Goal: Navigation & Orientation: Find specific page/section

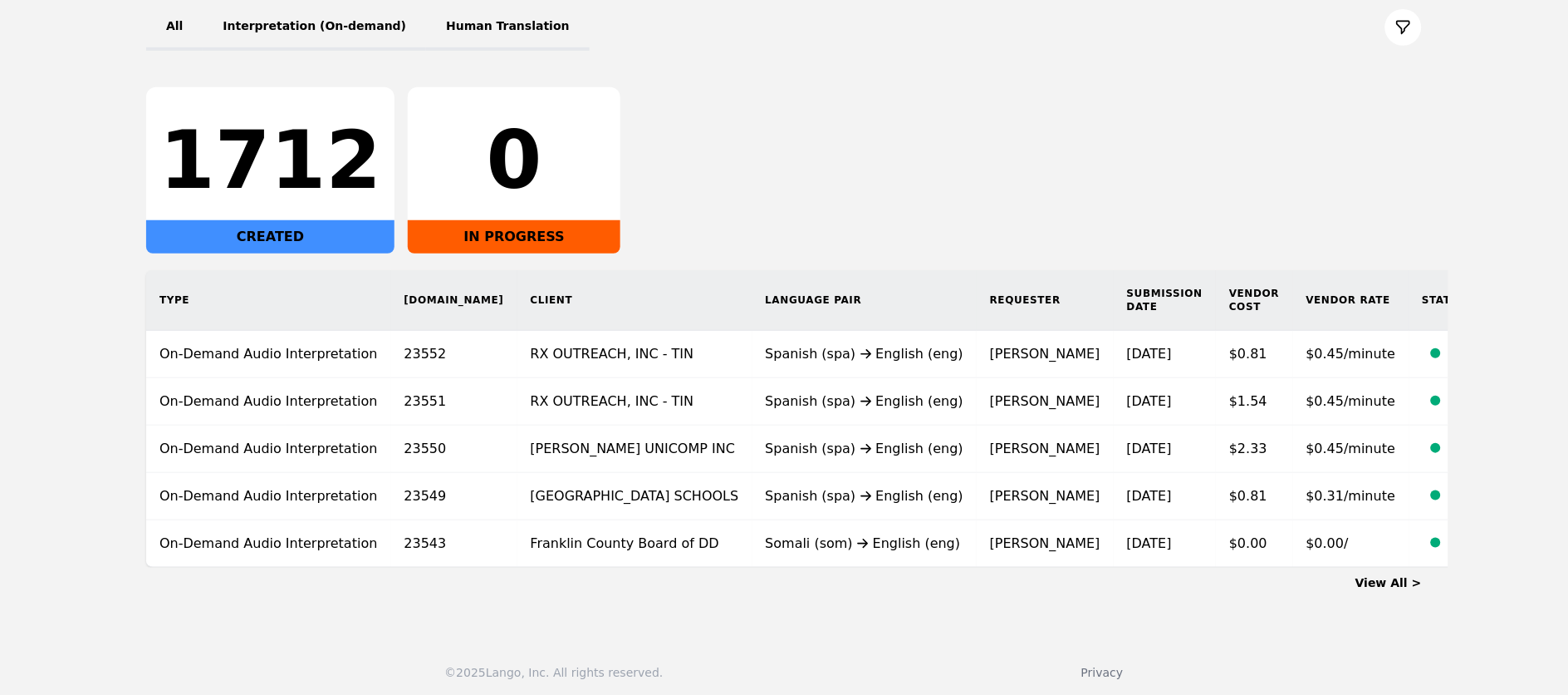
scroll to position [210, 0]
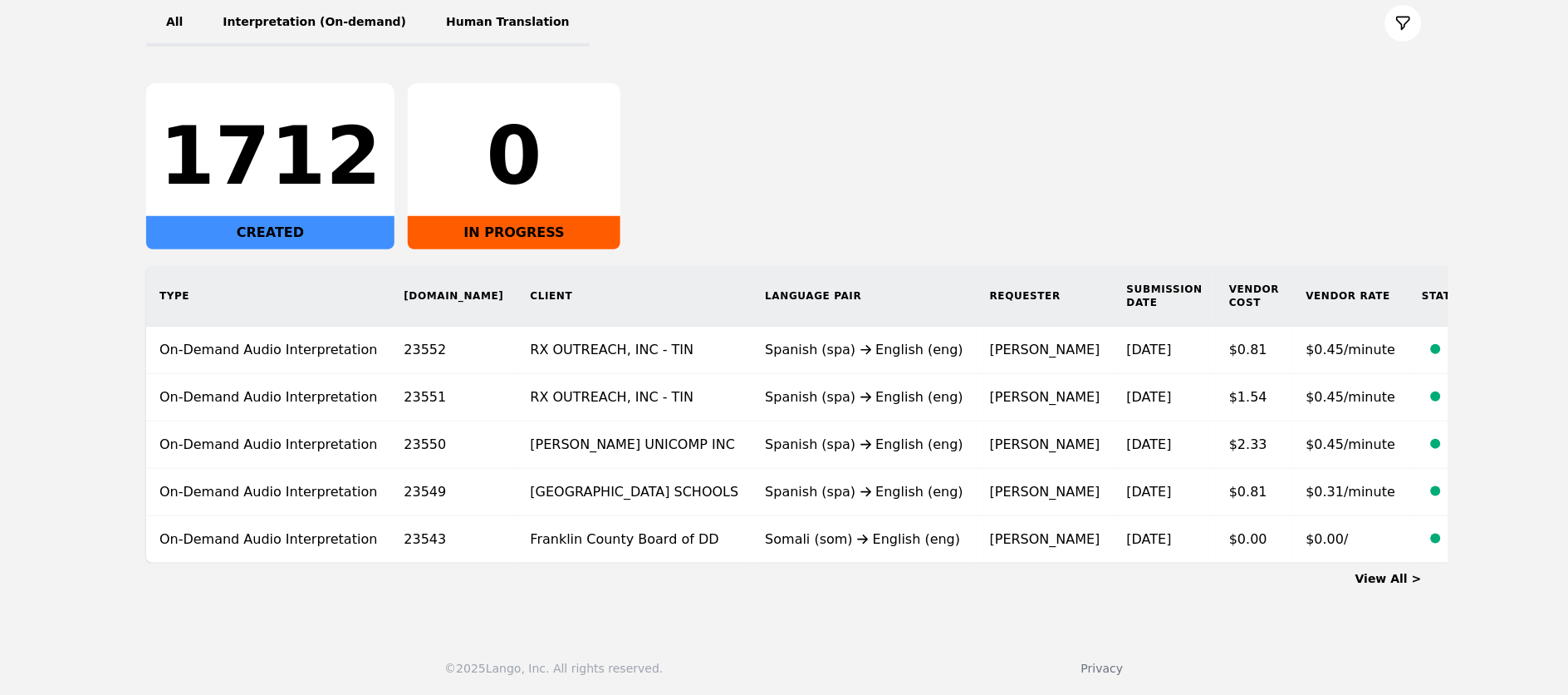
click at [1380, 572] on link "View All >" at bounding box center [1388, 579] width 66 height 13
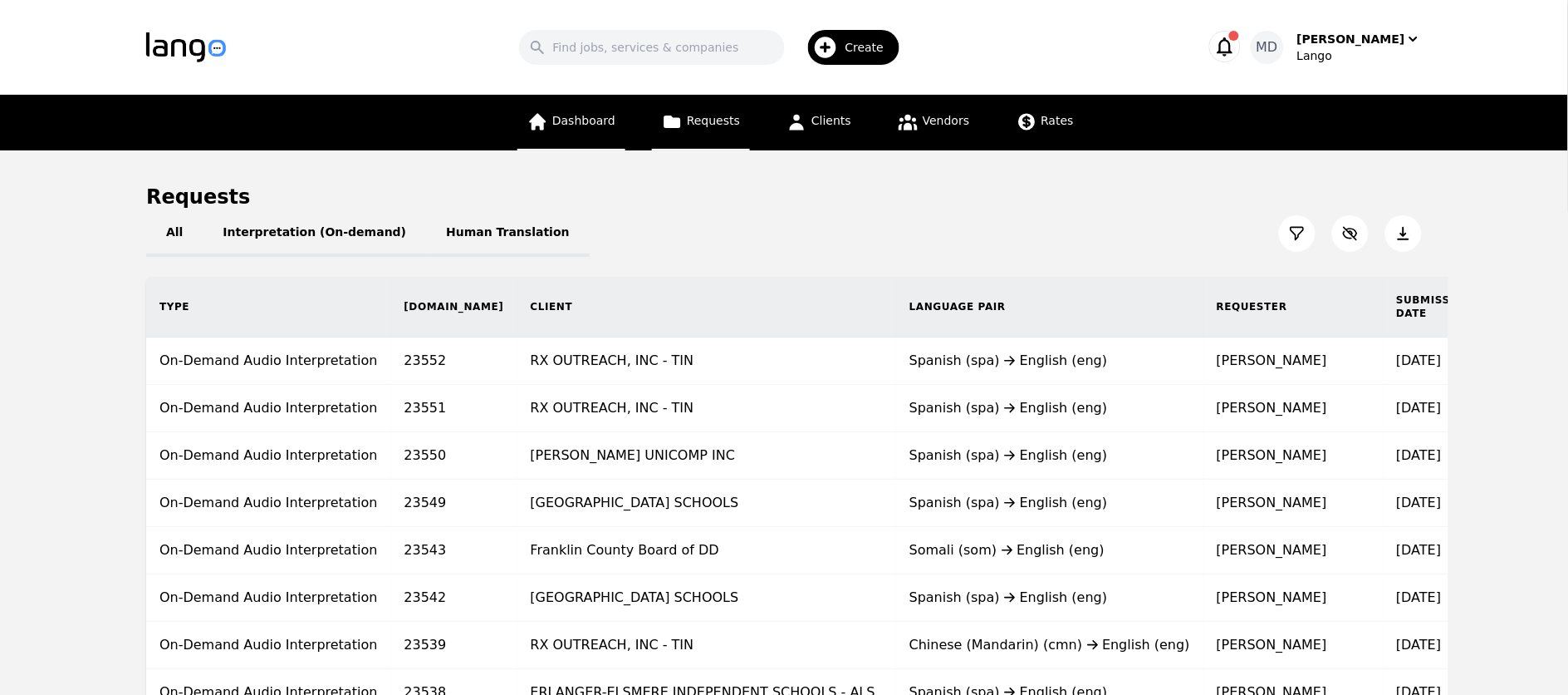
click at [565, 133] on link "Dashboard" at bounding box center [571, 122] width 108 height 55
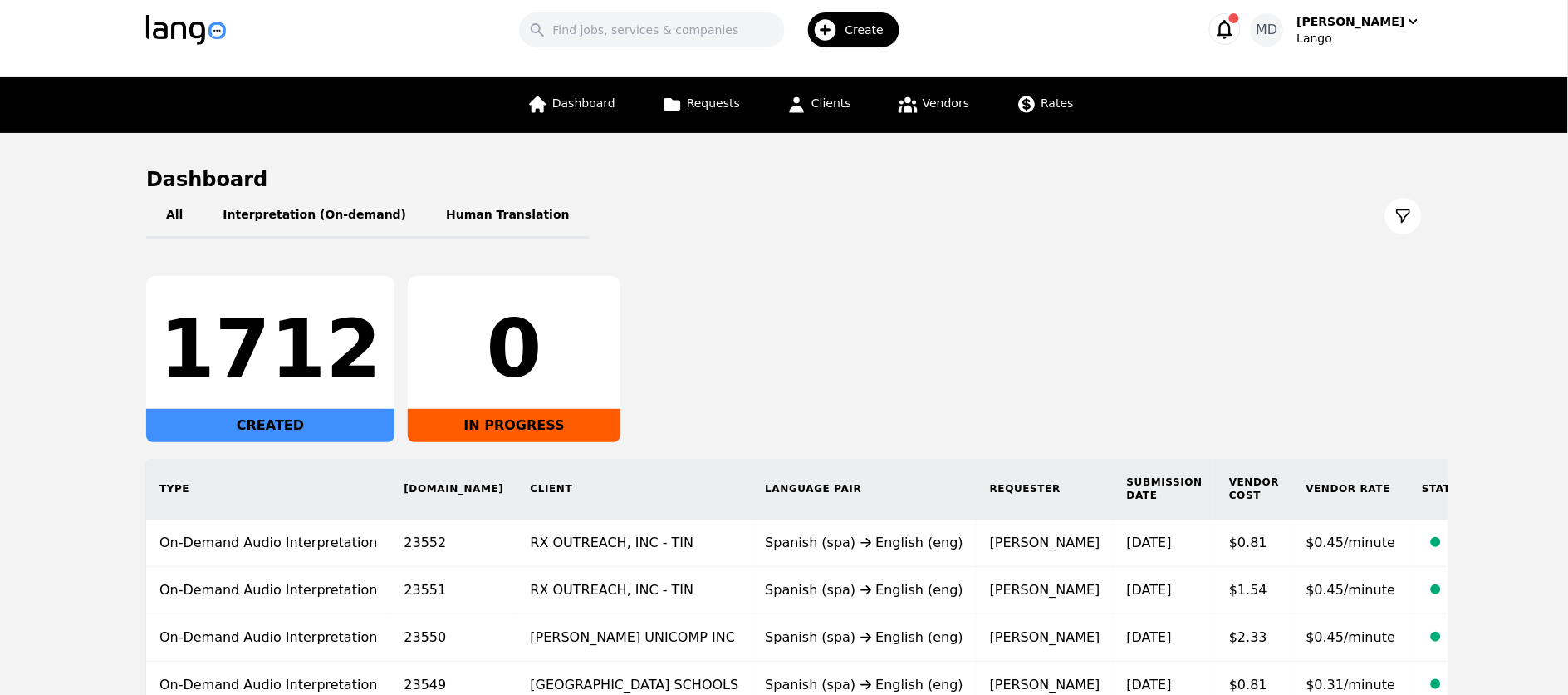
scroll to position [32, 0]
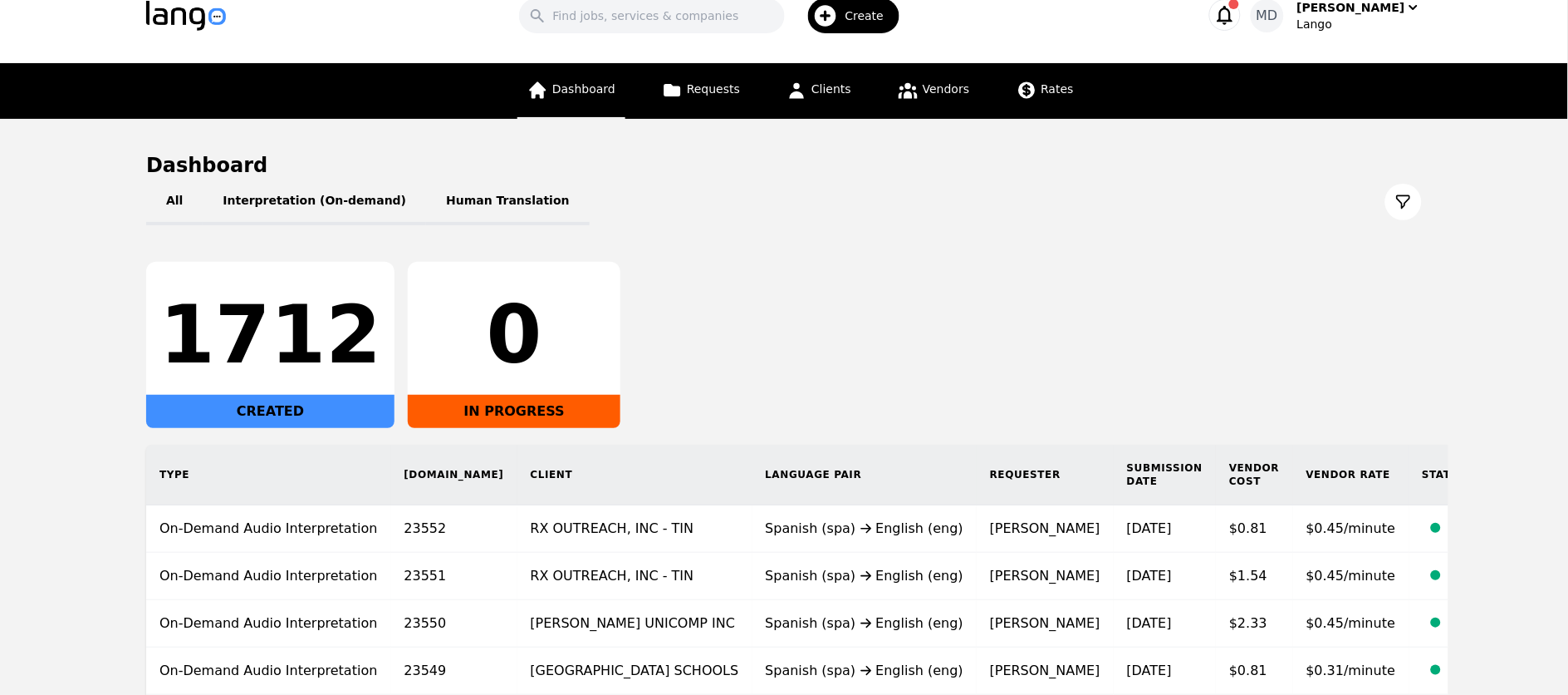
click at [586, 91] on span "Dashboard" at bounding box center [584, 89] width 63 height 13
